Goal: Information Seeking & Learning: Check status

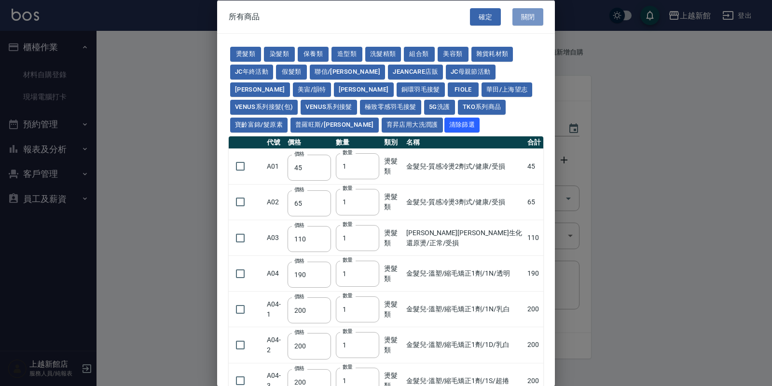
click at [515, 13] on button "關閉" at bounding box center [527, 17] width 31 height 18
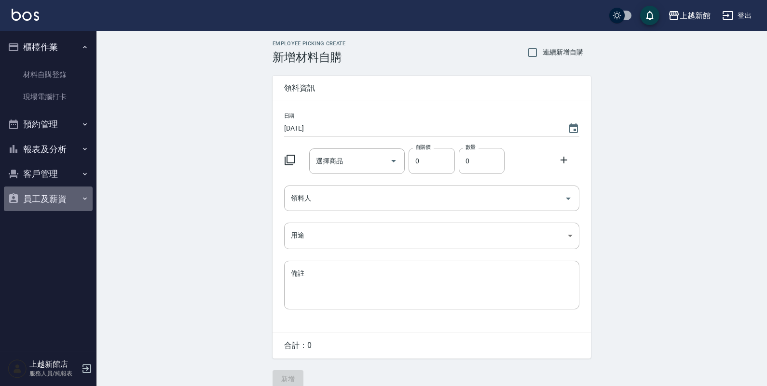
click at [49, 198] on button "員工及薪資" at bounding box center [48, 199] width 89 height 25
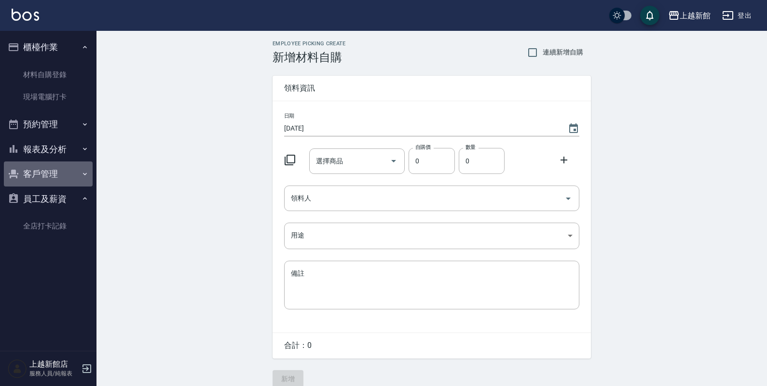
click at [51, 179] on button "客戶管理" at bounding box center [48, 174] width 89 height 25
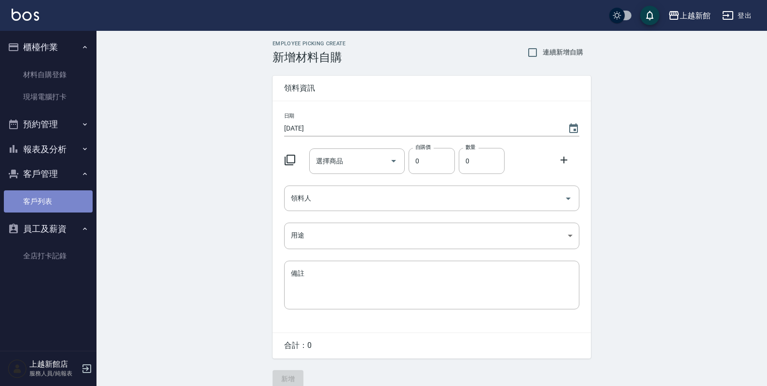
click at [55, 204] on link "客戶列表" at bounding box center [48, 202] width 89 height 22
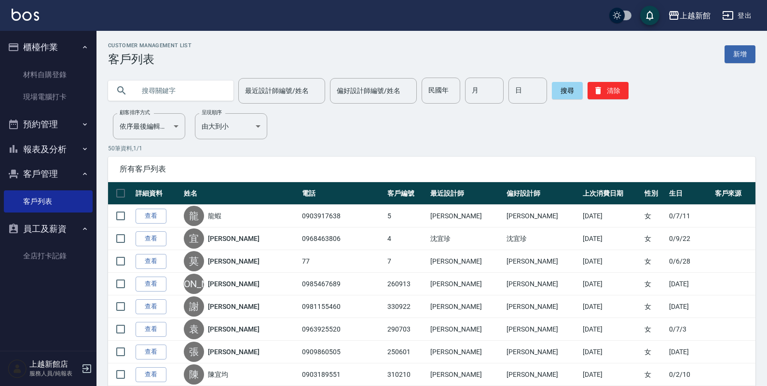
click at [158, 97] on input "text" at bounding box center [180, 91] width 91 height 26
type input "0909038726"
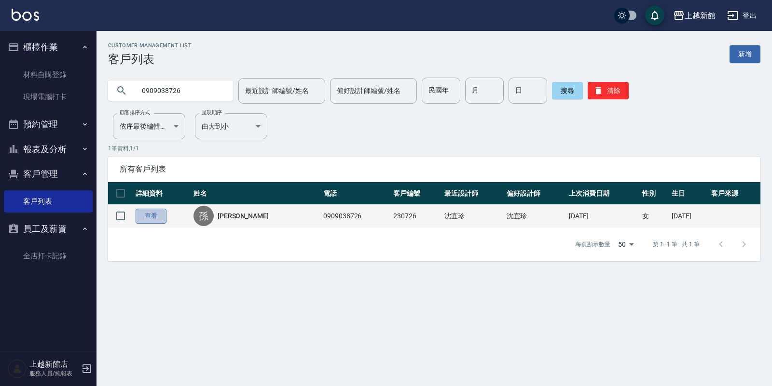
click at [148, 214] on link "查看" at bounding box center [151, 216] width 31 height 15
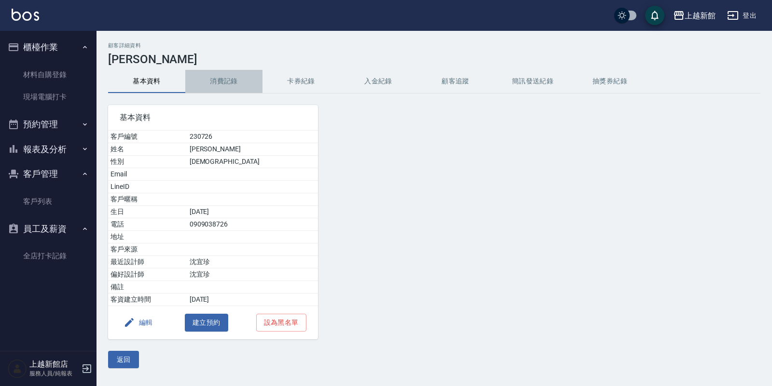
click at [219, 76] on button "消費記錄" at bounding box center [223, 81] width 77 height 23
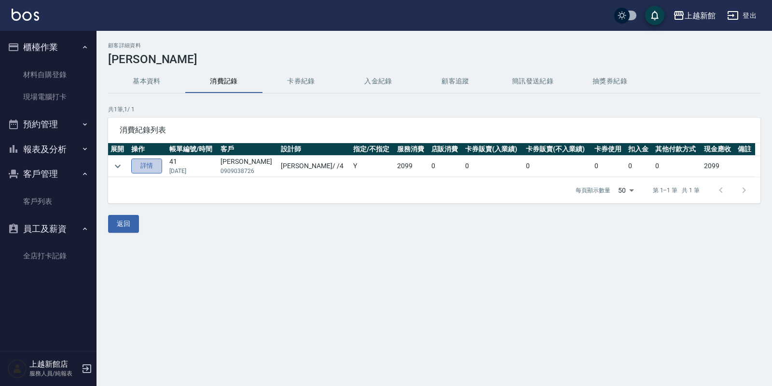
click at [160, 165] on link "詳情" at bounding box center [146, 166] width 31 height 15
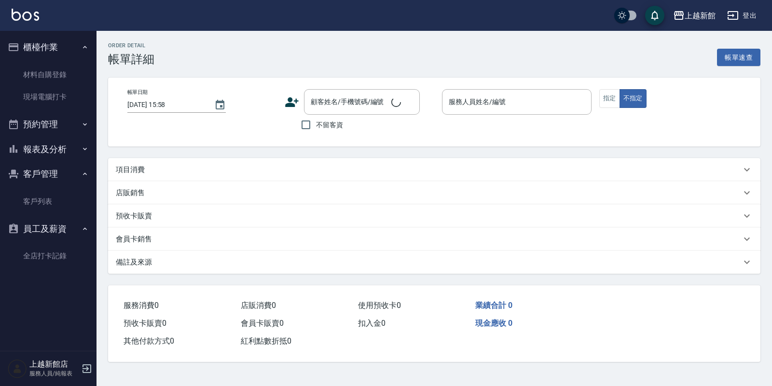
type input "[DATE] 18:32"
type input "宜珍-4"
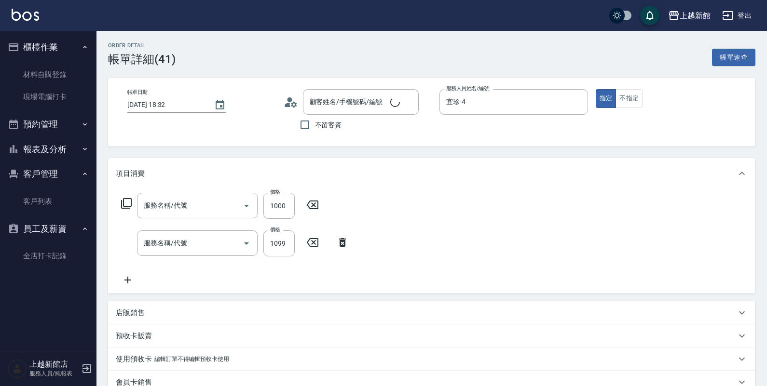
type input "[PERSON_NAME]/0909038726/230726"
type input "松島再生髮敷護髮(508)"
type input "設計燙髮(302)"
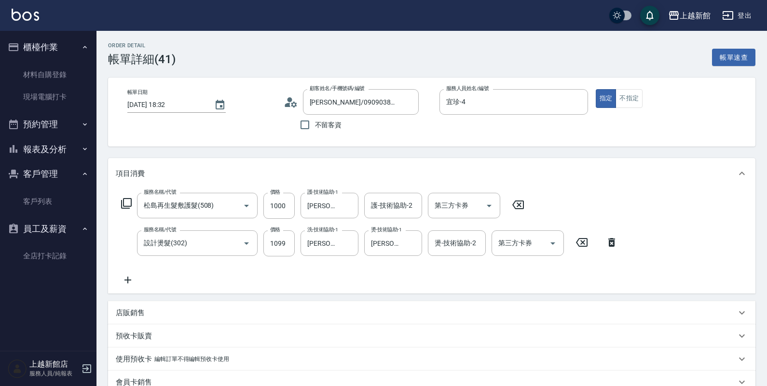
drag, startPoint x: 163, startPoint y: 166, endPoint x: 559, endPoint y: 180, distance: 396.4
click at [559, 180] on div "項目消費" at bounding box center [432, 173] width 648 height 31
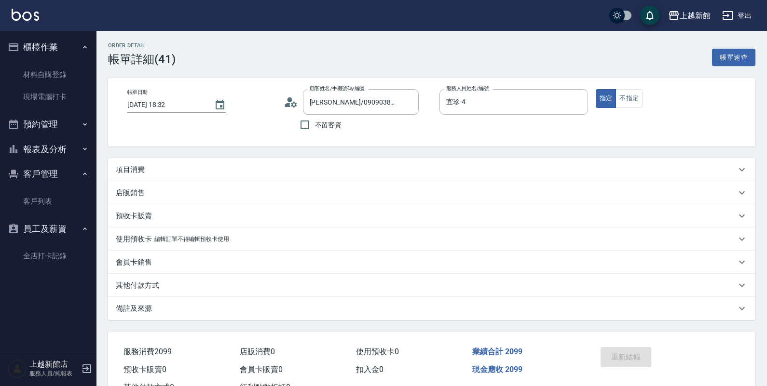
click at [155, 165] on div "項目消費" at bounding box center [426, 170] width 620 height 10
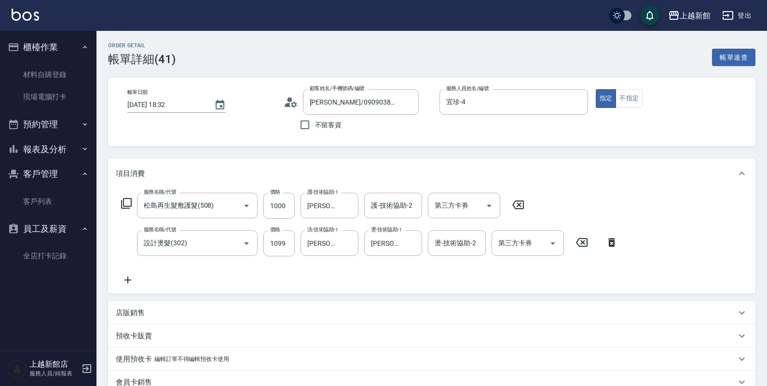
click at [133, 141] on div "帳單日期 [DATE] 18:32 顧客姓名/手機號碼/編號 [PERSON_NAME]/0909038726/230726 顧客姓名/手機號碼/編號 不留客…" at bounding box center [432, 112] width 648 height 69
drag, startPoint x: 153, startPoint y: 138, endPoint x: 165, endPoint y: 138, distance: 12.5
click at [165, 138] on div "帳單日期 [DATE] 18:32 顧客姓名/手機號碼/編號 [PERSON_NAME]/0909038726/230726 顧客姓名/手機號碼/編號 不留客…" at bounding box center [432, 112] width 648 height 69
